Goal: Task Accomplishment & Management: Use online tool/utility

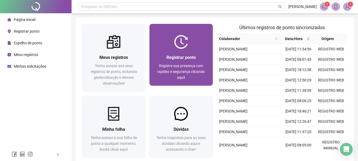
click at [179, 69] on span "Registre sua presença com rapidez e segurança clicando aqui!" at bounding box center [181, 72] width 48 height 16
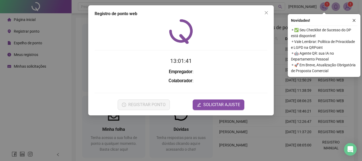
click at [354, 21] on icon "close" at bounding box center [354, 21] width 4 height 4
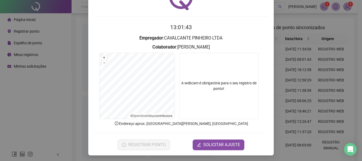
scroll to position [34, 0]
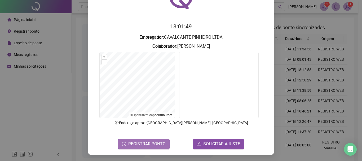
click at [144, 142] on span "REGISTRAR PONTO" at bounding box center [146, 144] width 37 height 6
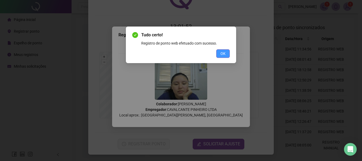
click at [220, 56] on button "OK" at bounding box center [223, 53] width 14 height 8
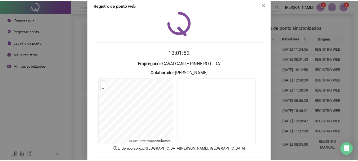
scroll to position [0, 0]
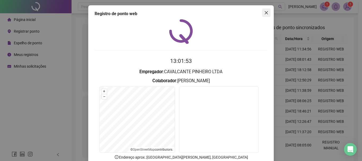
click at [264, 12] on icon "close" at bounding box center [266, 13] width 4 height 4
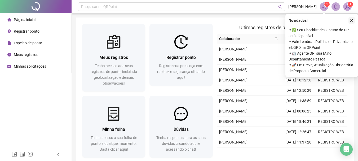
click at [352, 17] on button "button" at bounding box center [352, 20] width 6 height 6
